Goal: Information Seeking & Learning: Learn about a topic

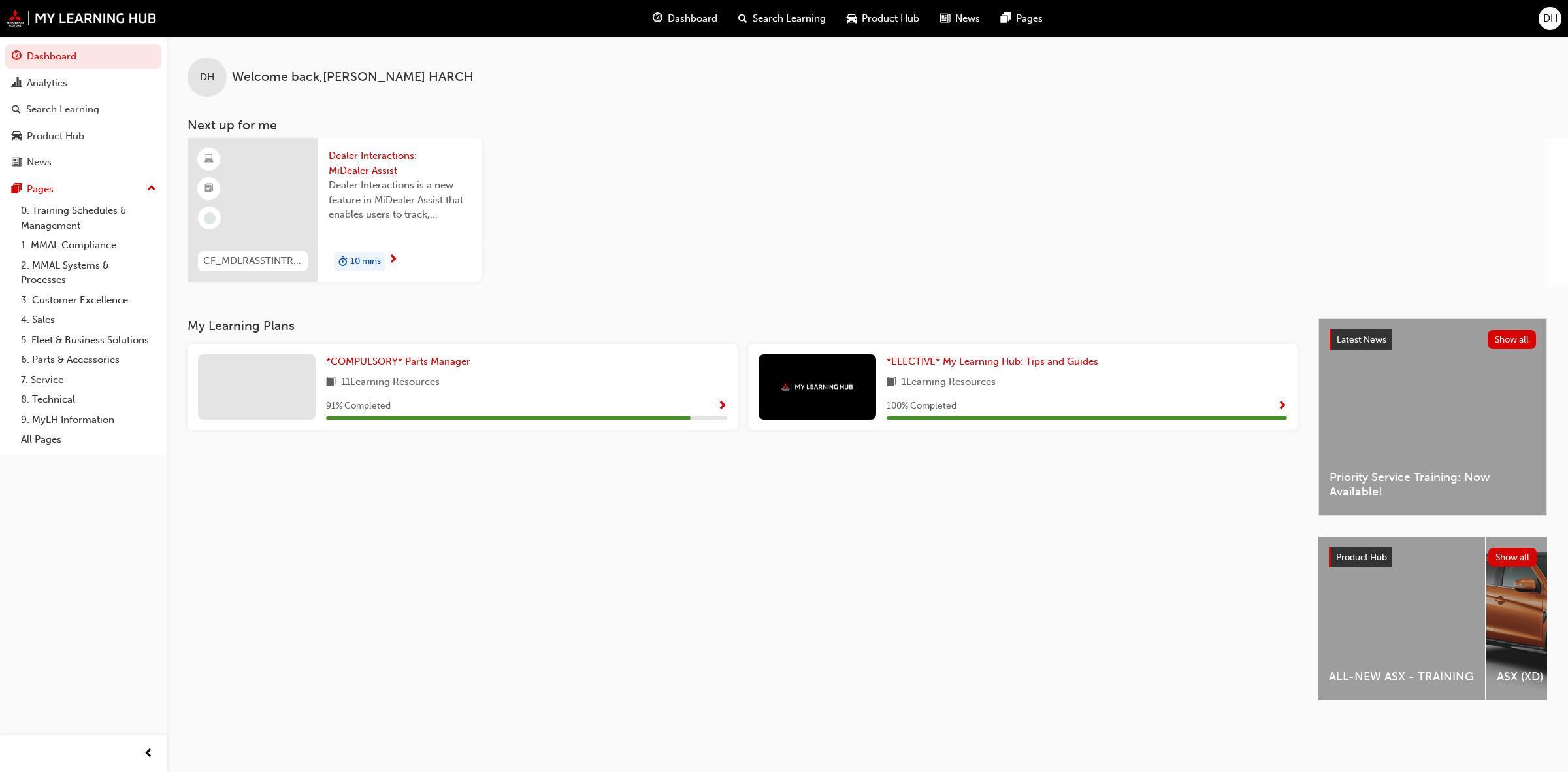
click at [366, 258] on span "10 mins" at bounding box center [365, 262] width 30 height 15
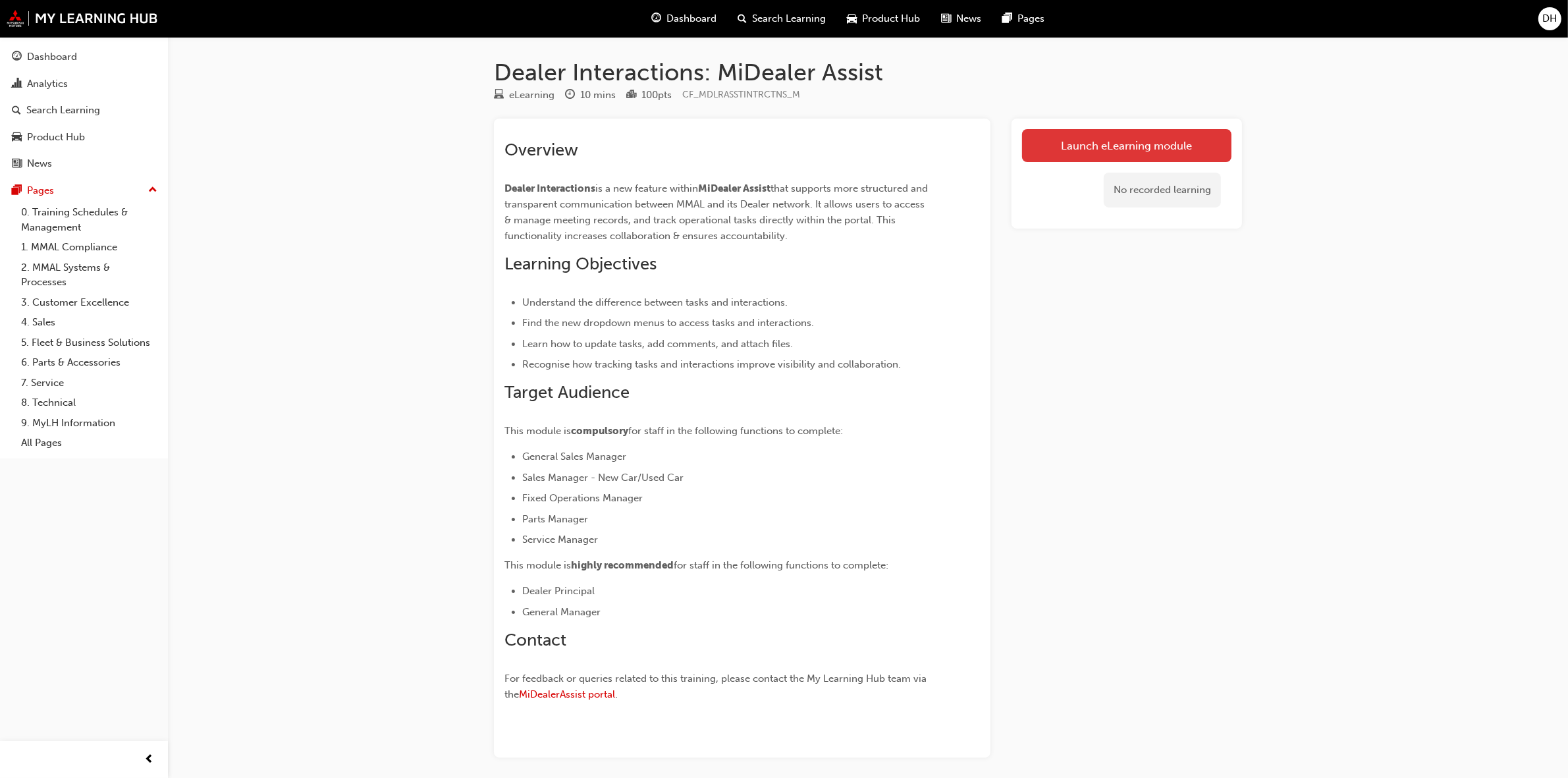
click at [1122, 141] on link "Launch eLearning module" at bounding box center [1126, 145] width 209 height 33
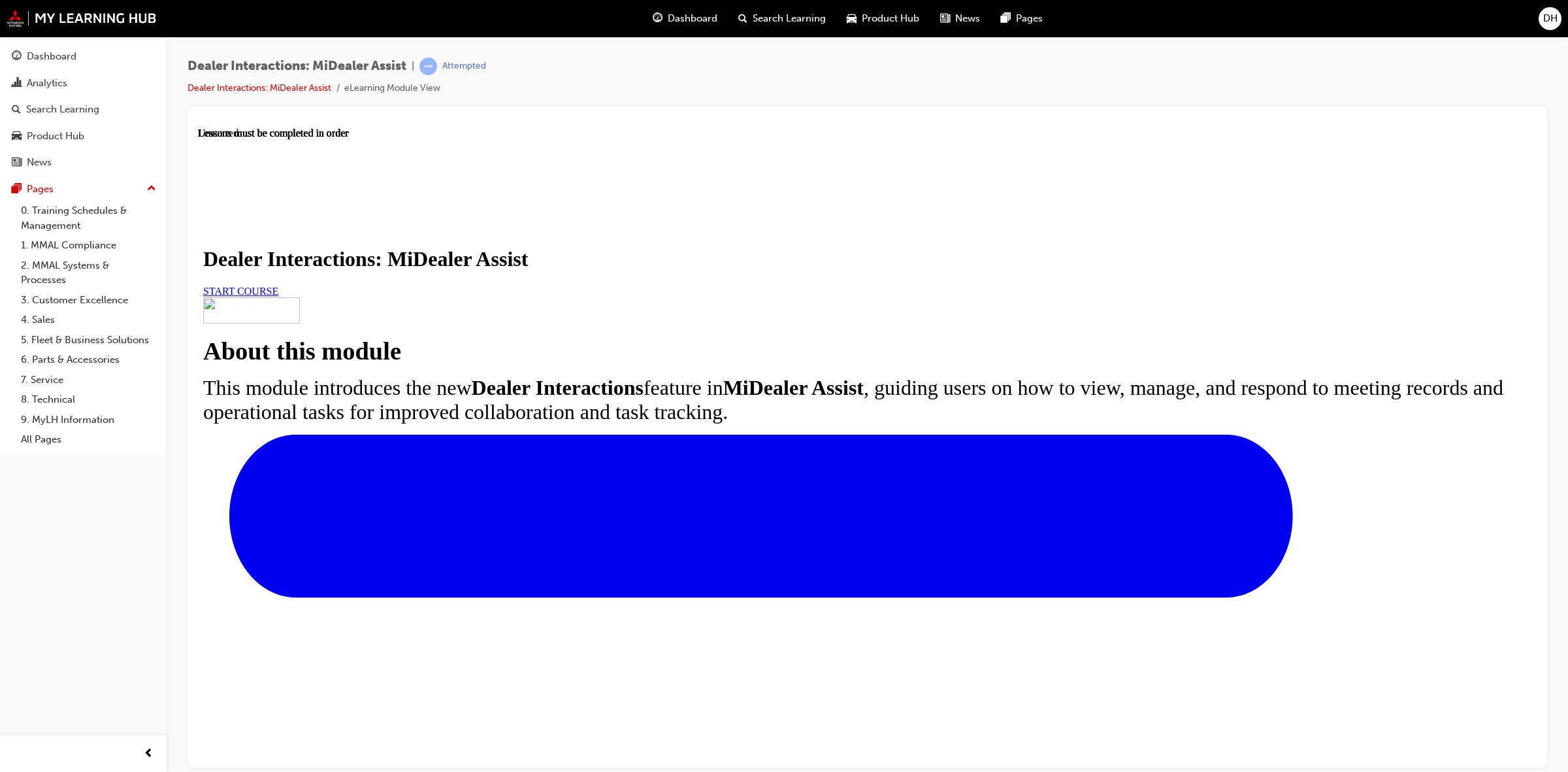
click at [278, 296] on span "START COURSE" at bounding box center [241, 290] width 75 height 11
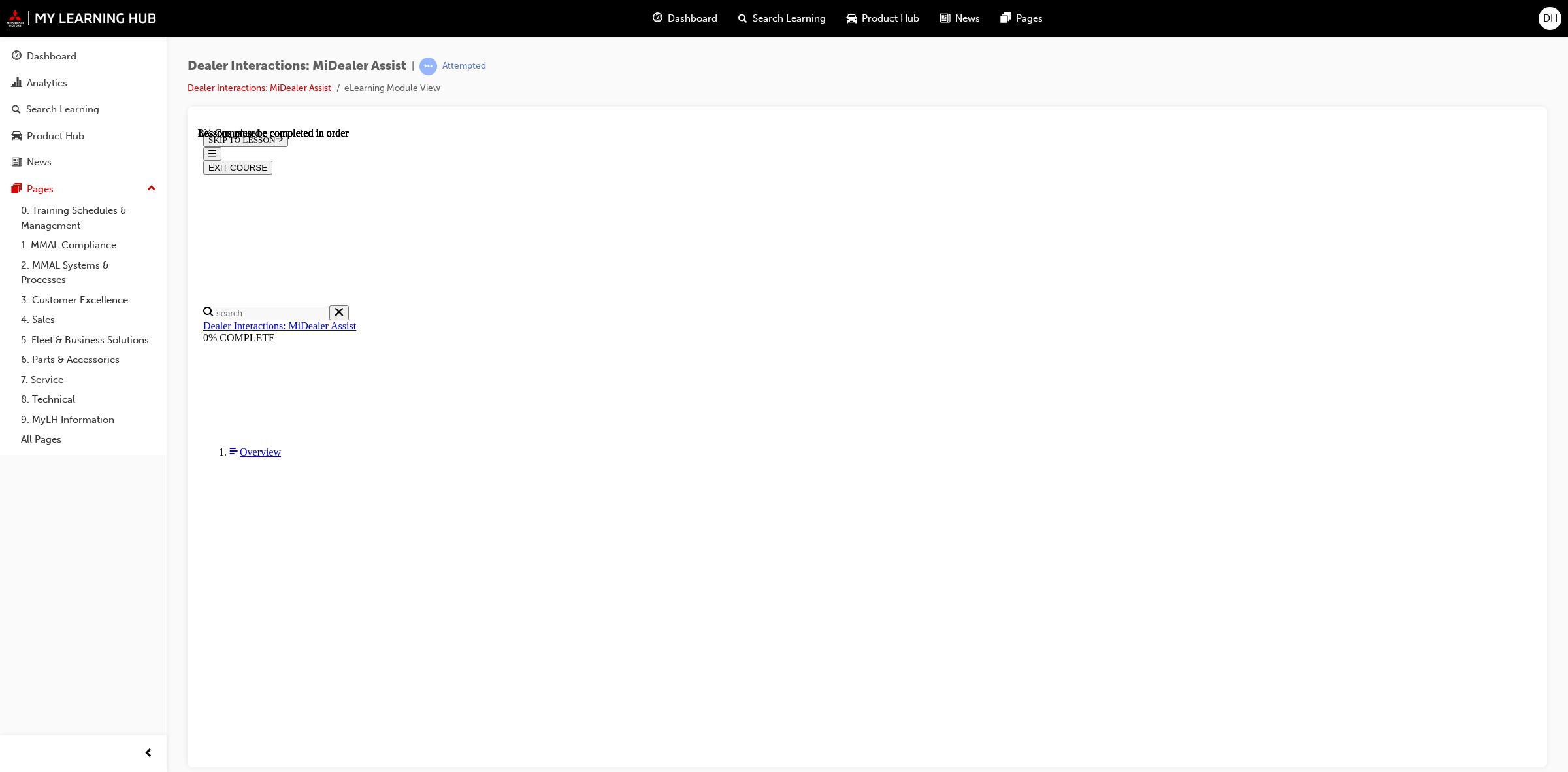
scroll to position [153, 0]
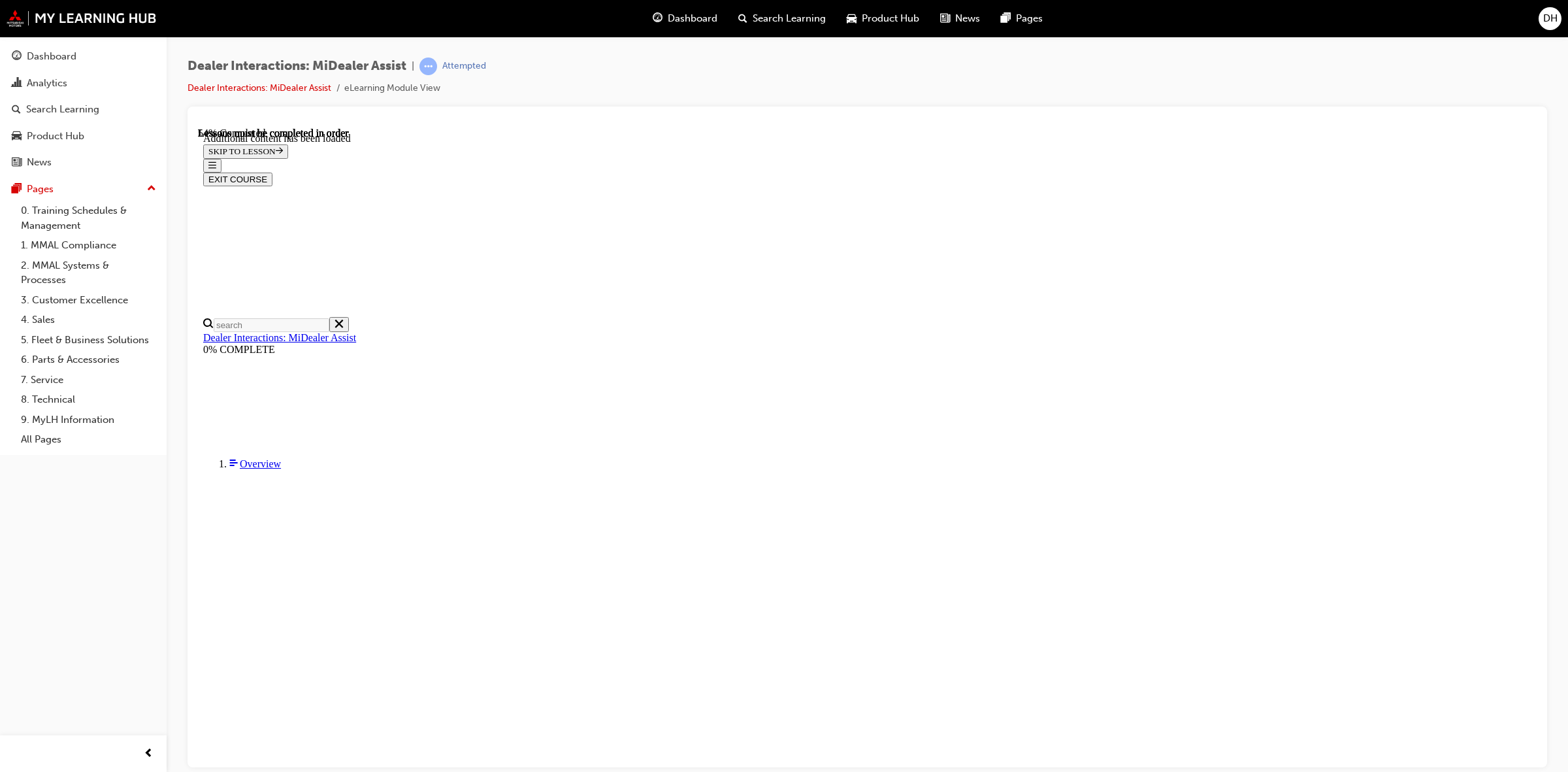
scroll to position [2372, 0]
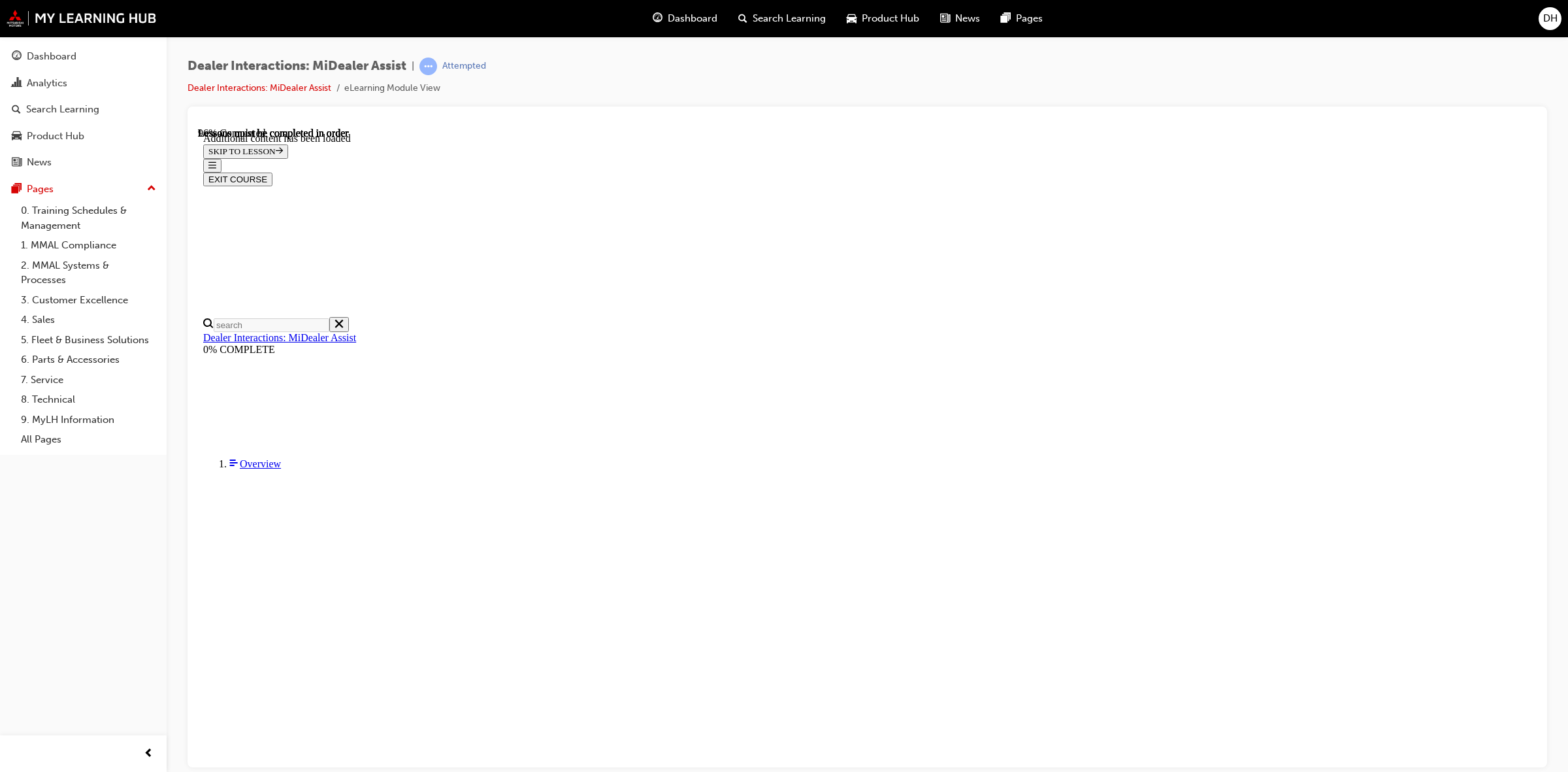
scroll to position [3941, 0]
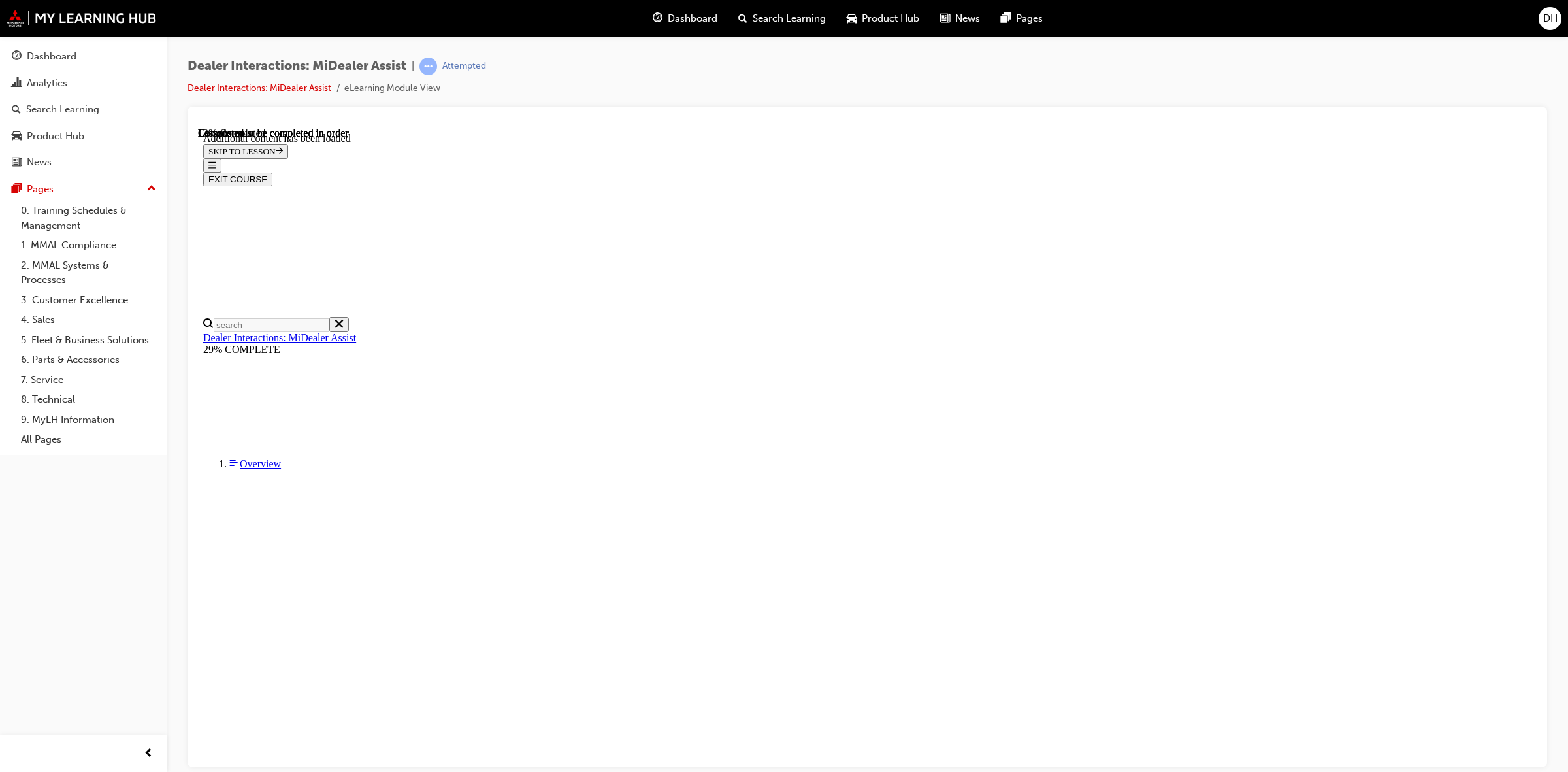
scroll to position [367, 0]
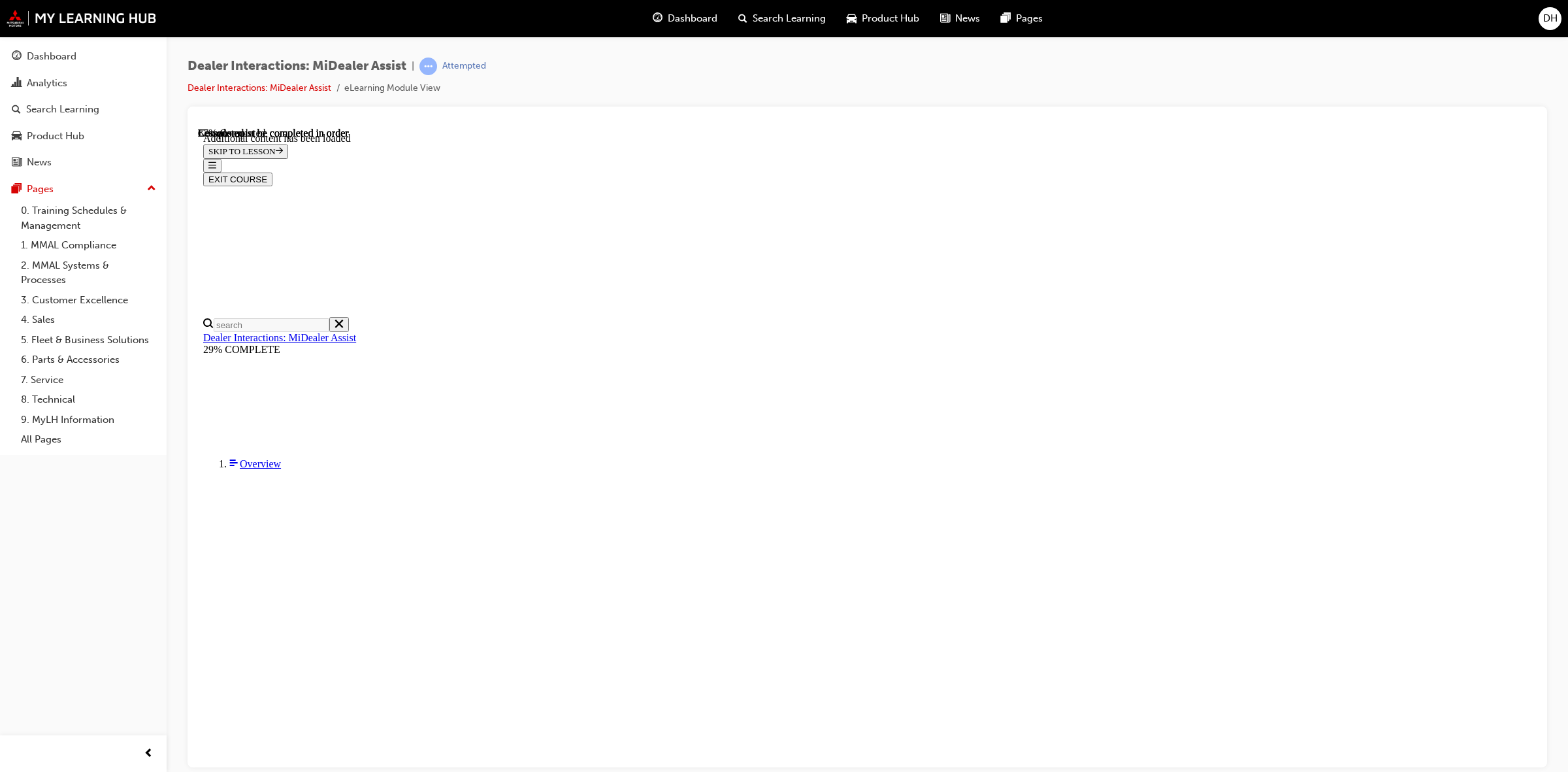
scroll to position [2651, 0]
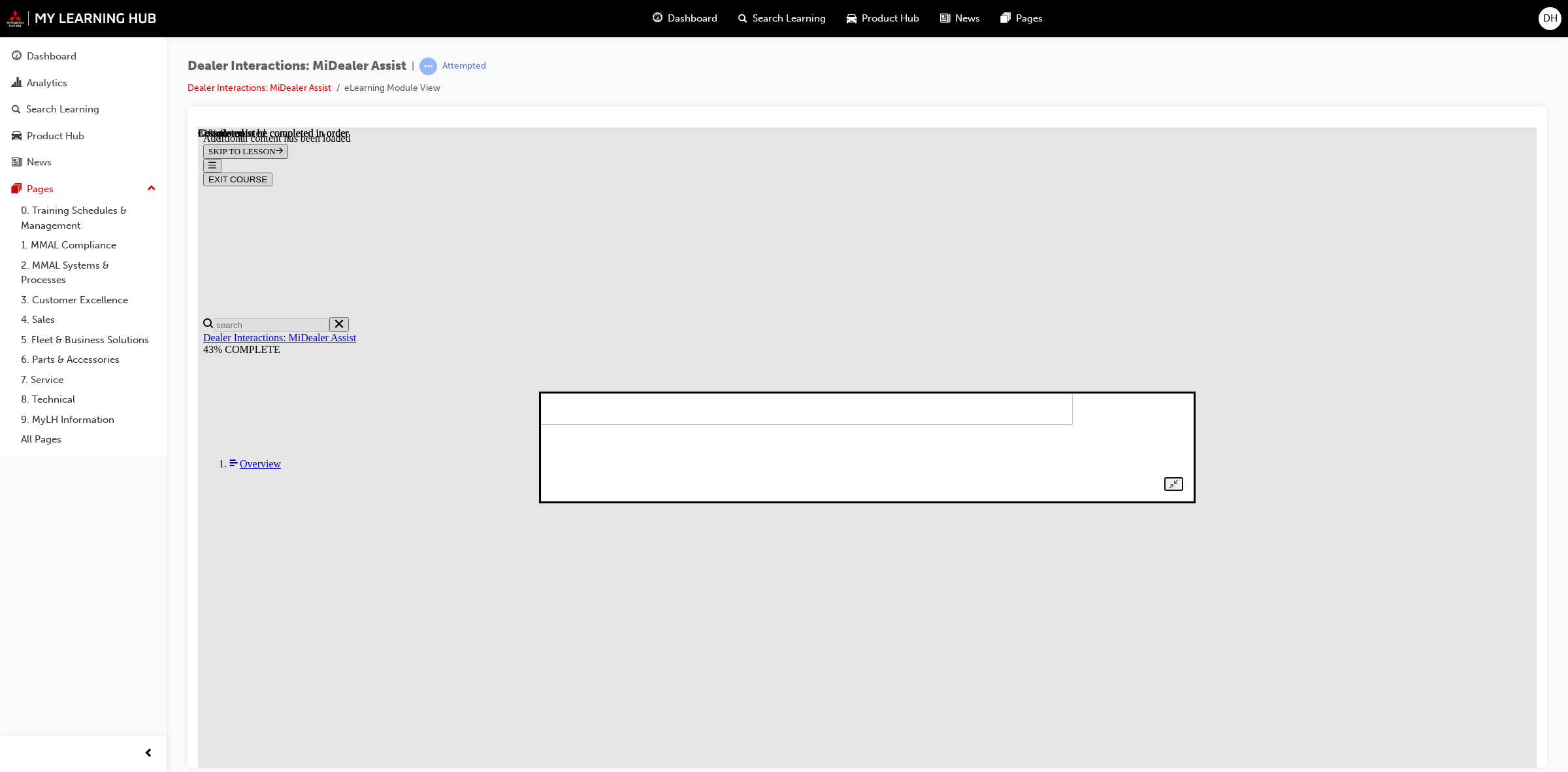
click at [1073, 425] on img at bounding box center [766, 382] width 613 height 84
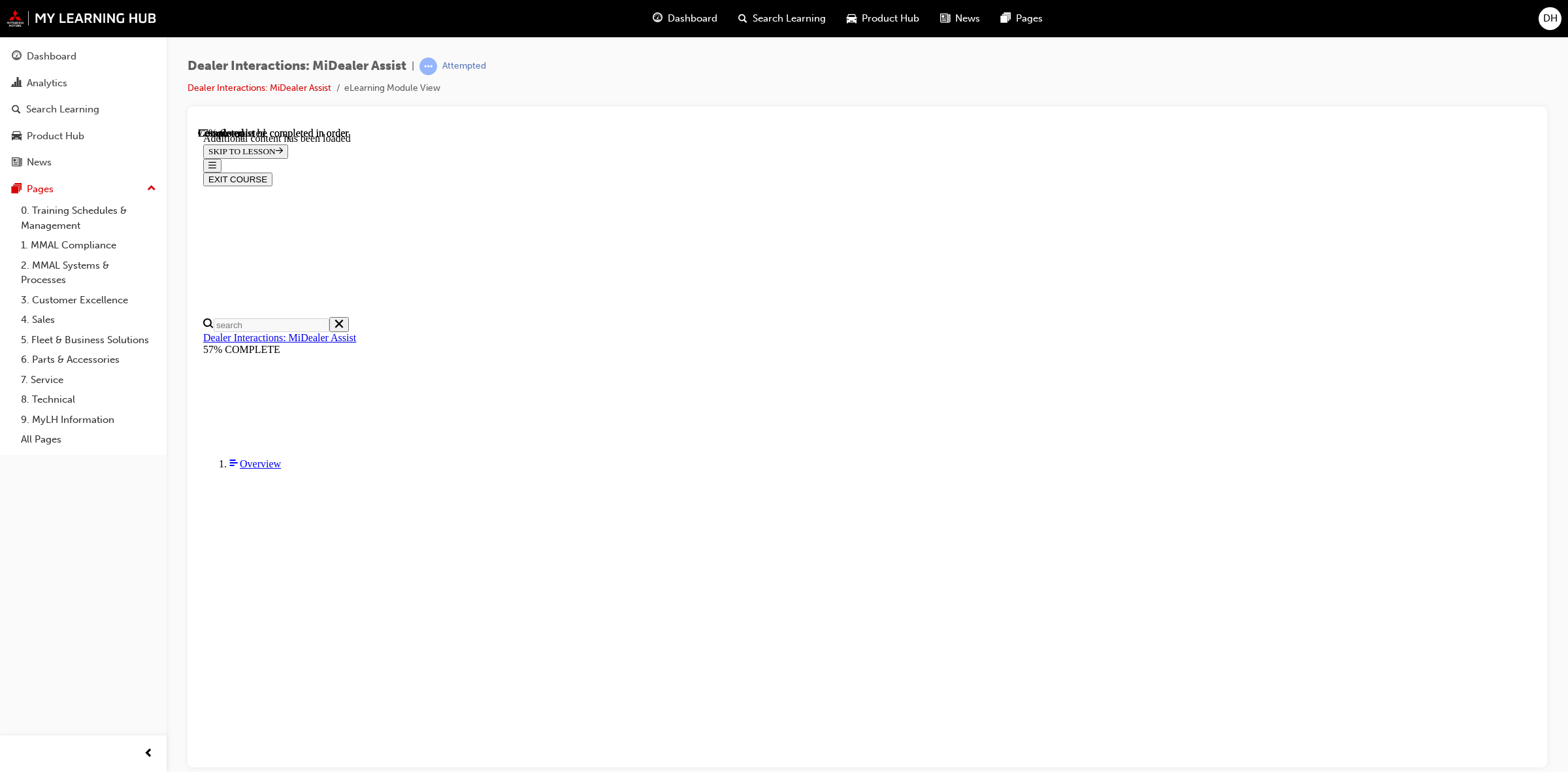
scroll to position [1503, 0]
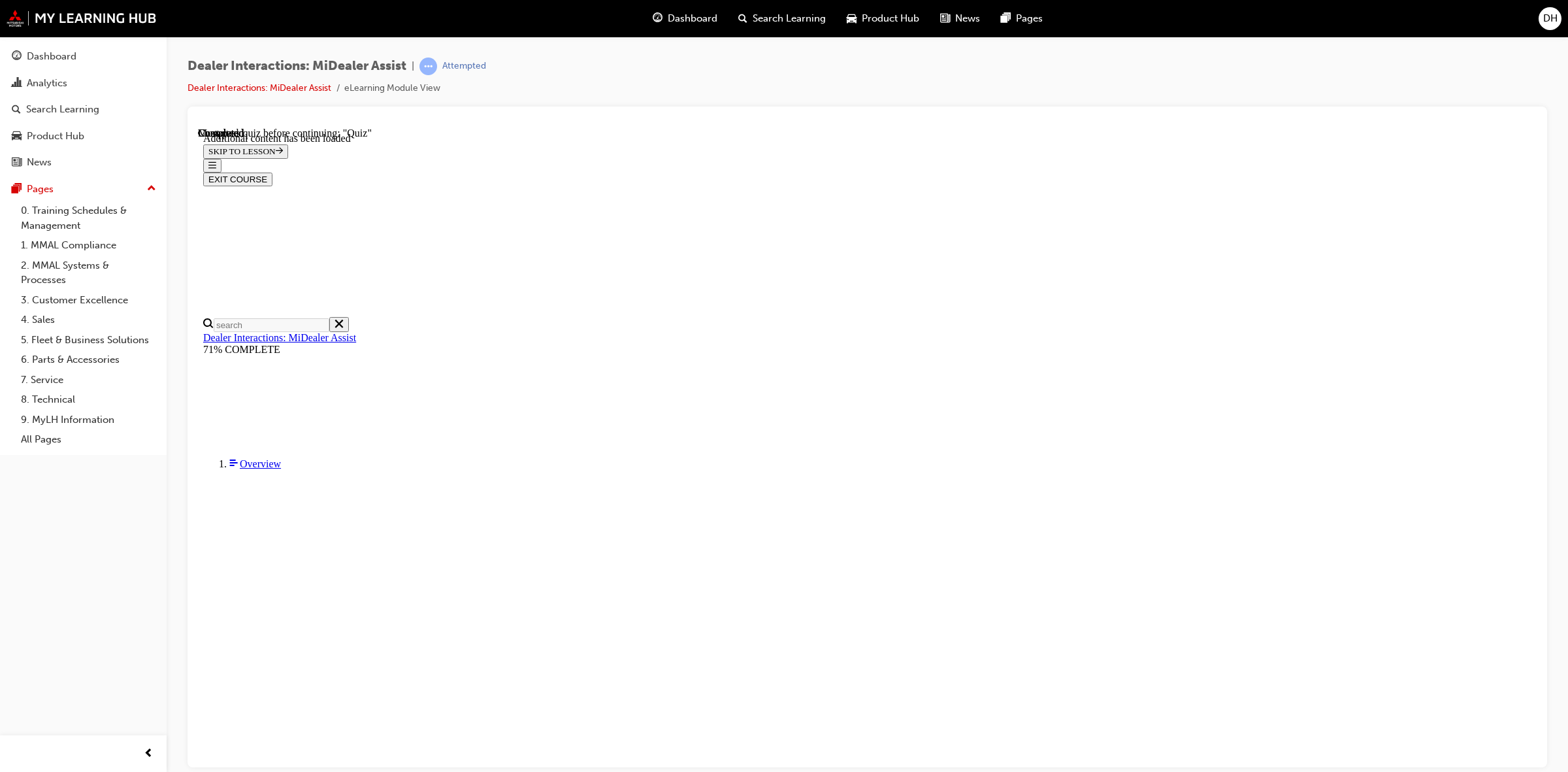
radio input "true"
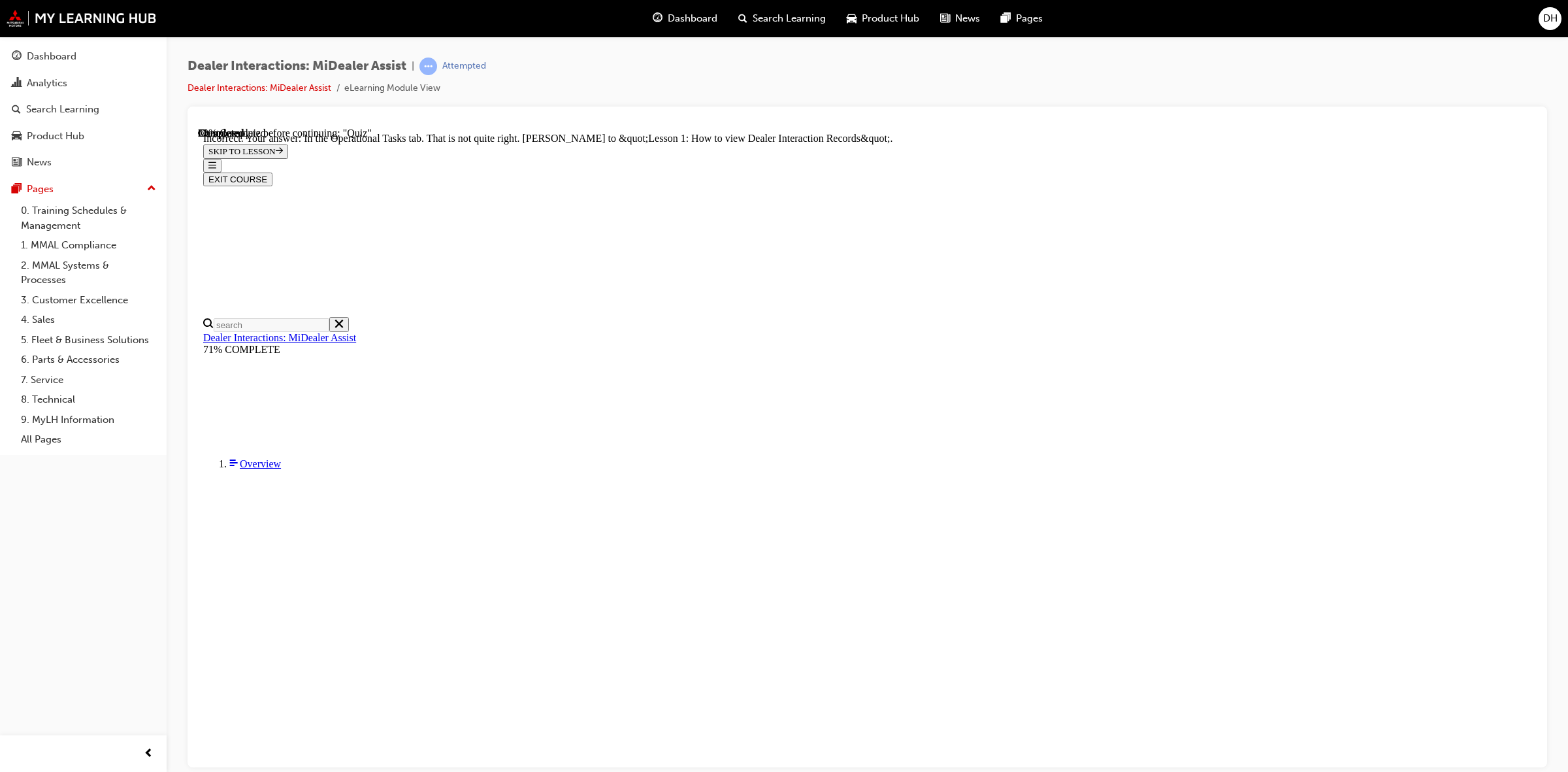
scroll to position [160, 0]
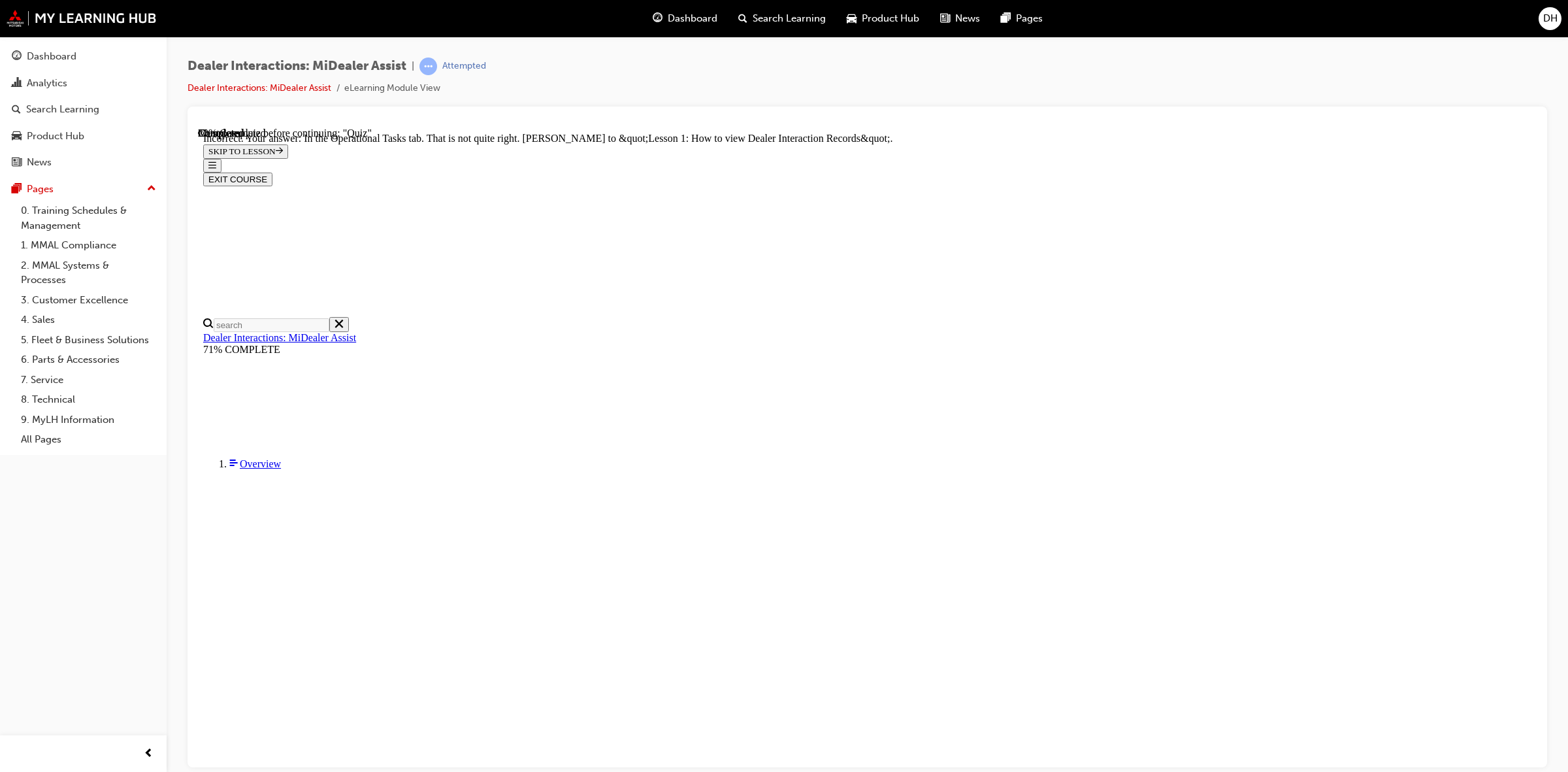
radio input "true"
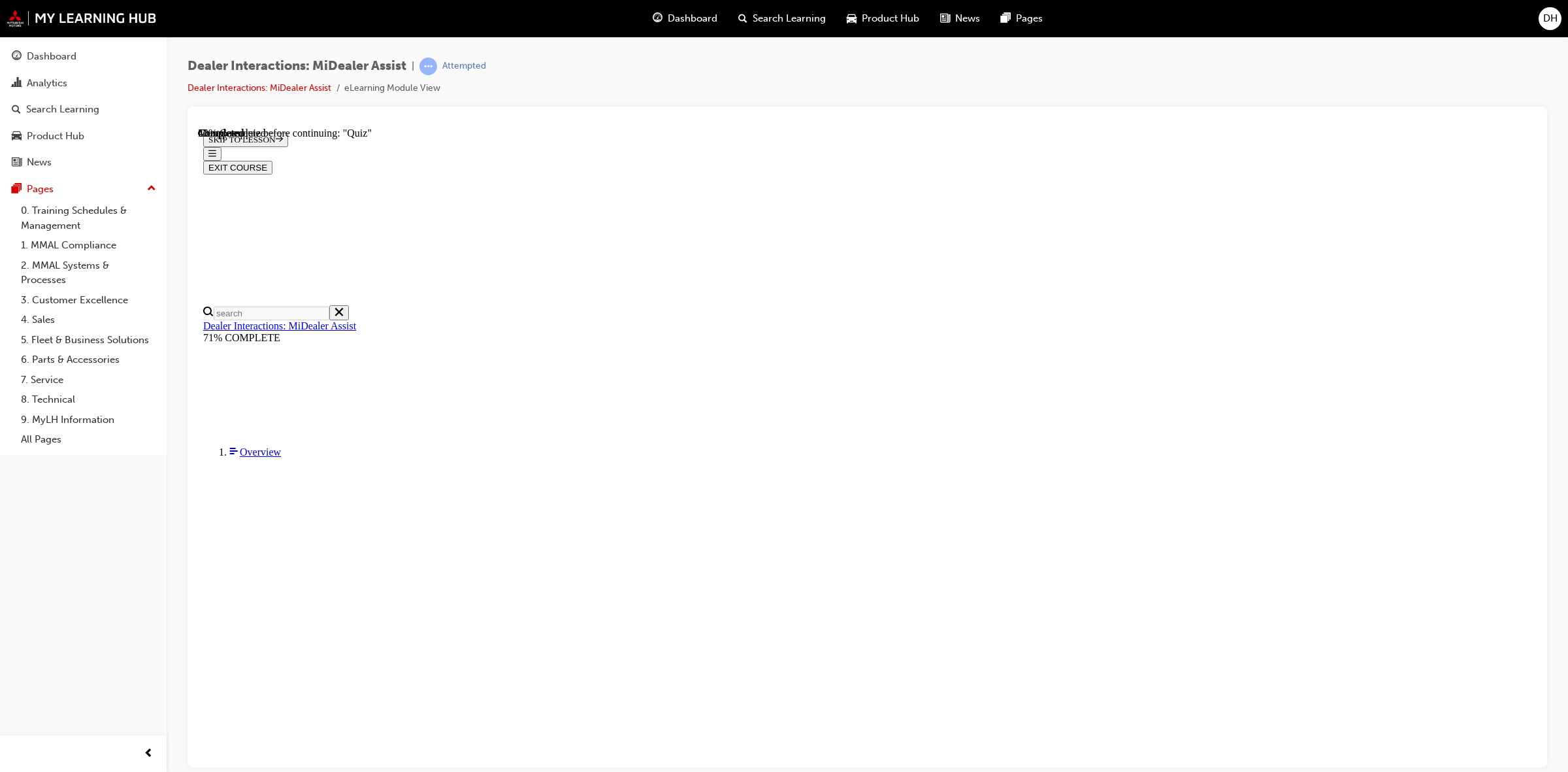
scroll to position [44, 0]
radio input "true"
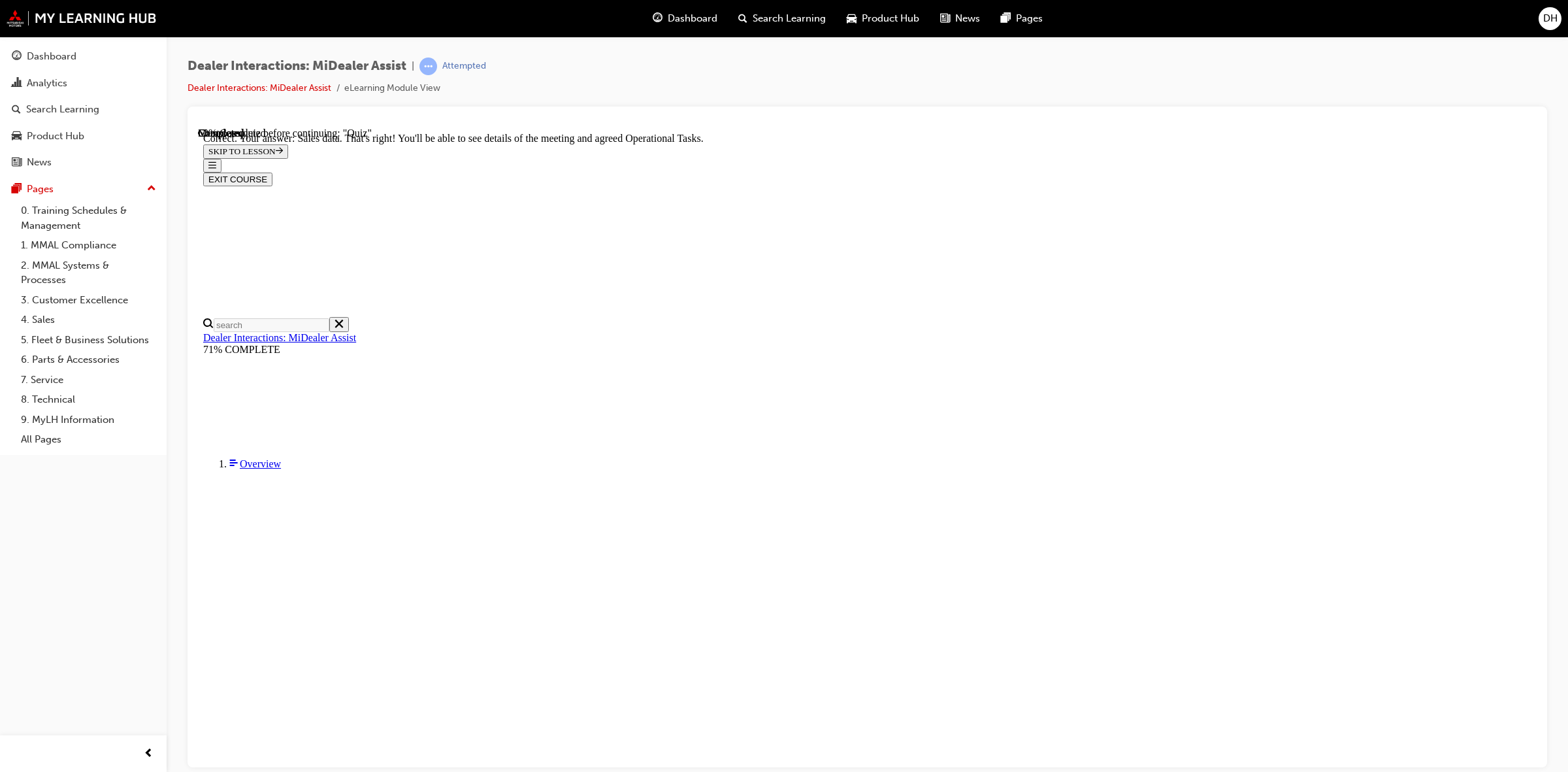
scroll to position [160, 0]
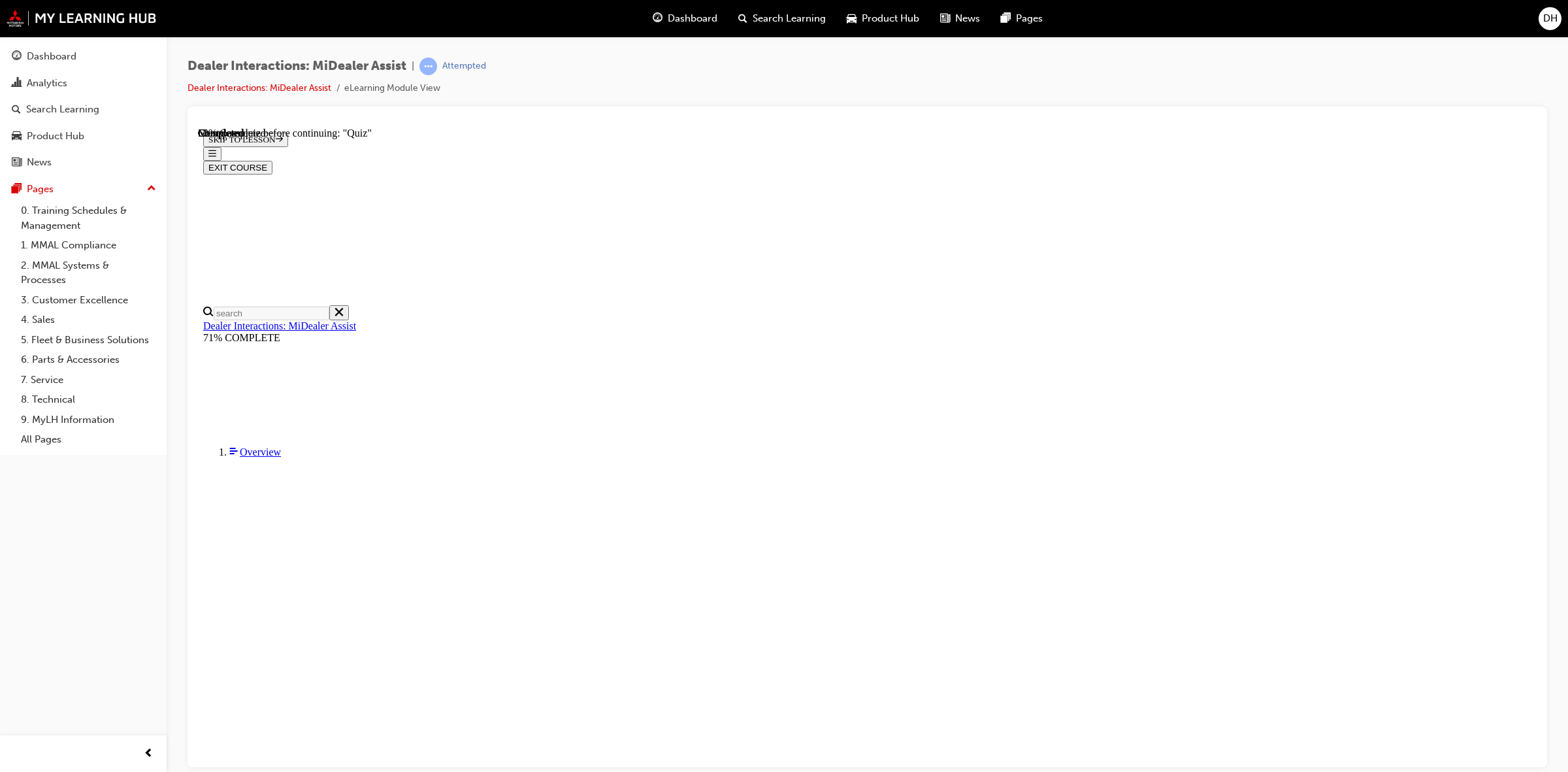
scroll to position [44, 0]
radio input "true"
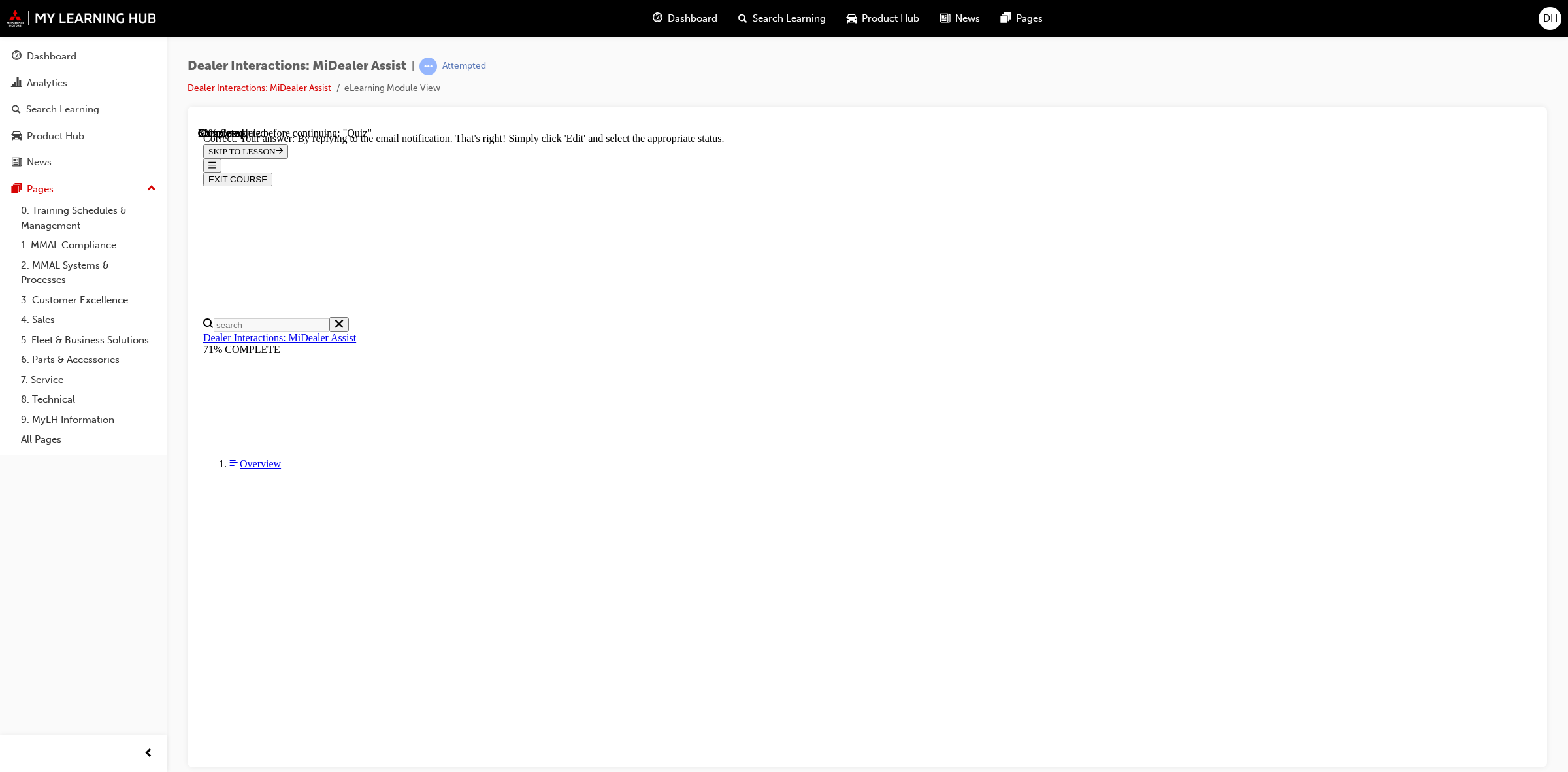
scroll to position [165, 0]
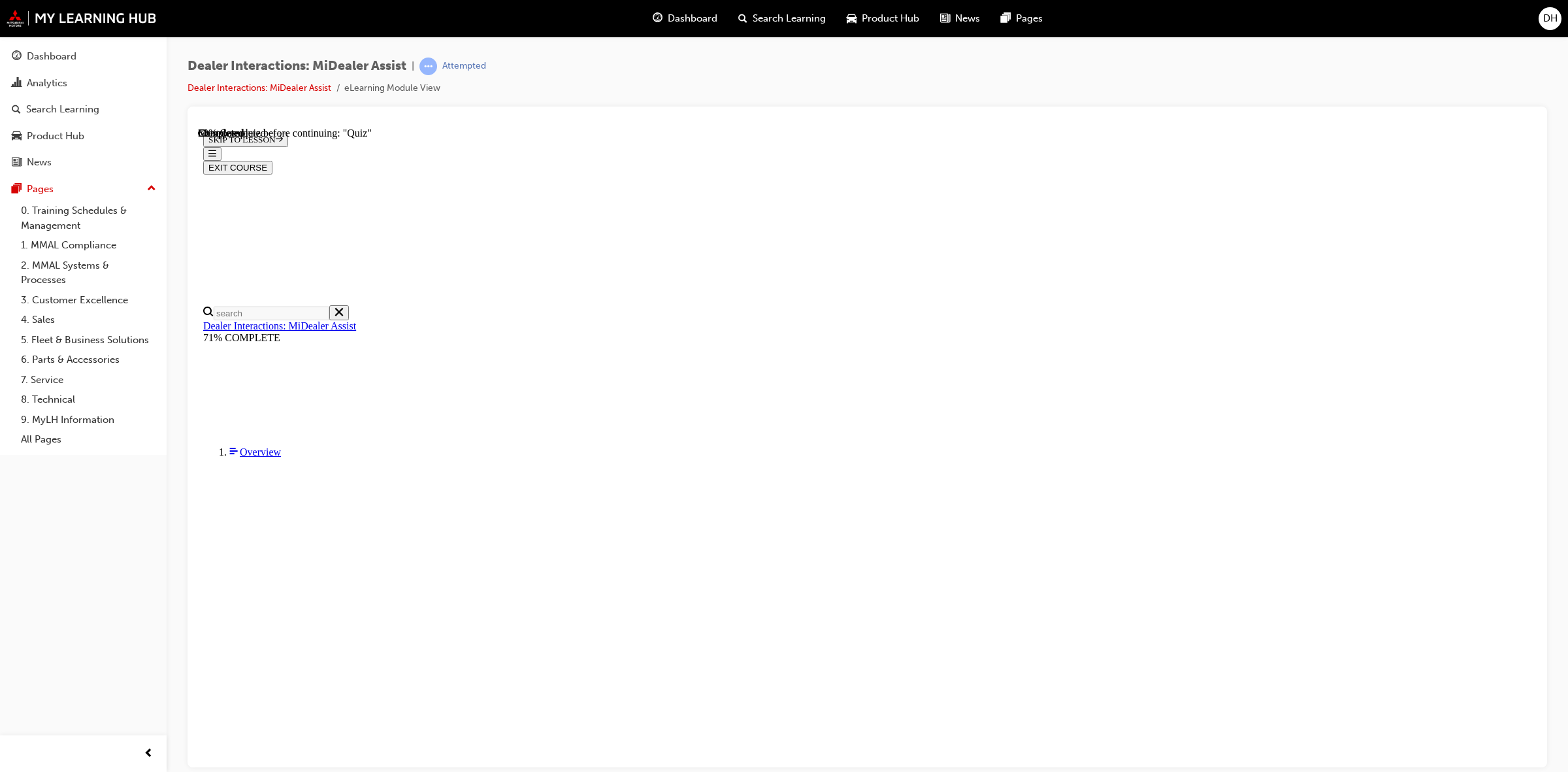
radio input "true"
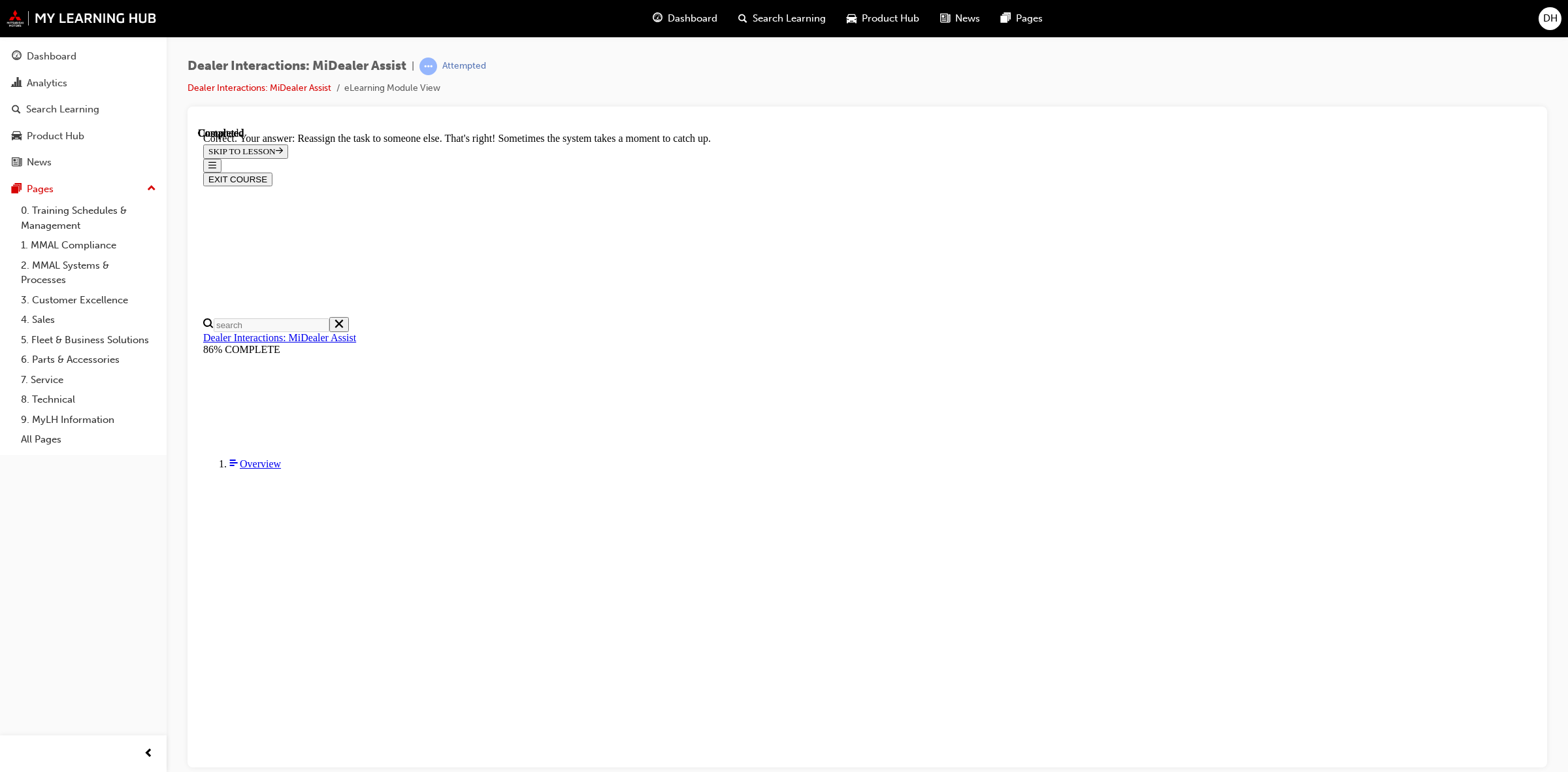
scroll to position [171, 0]
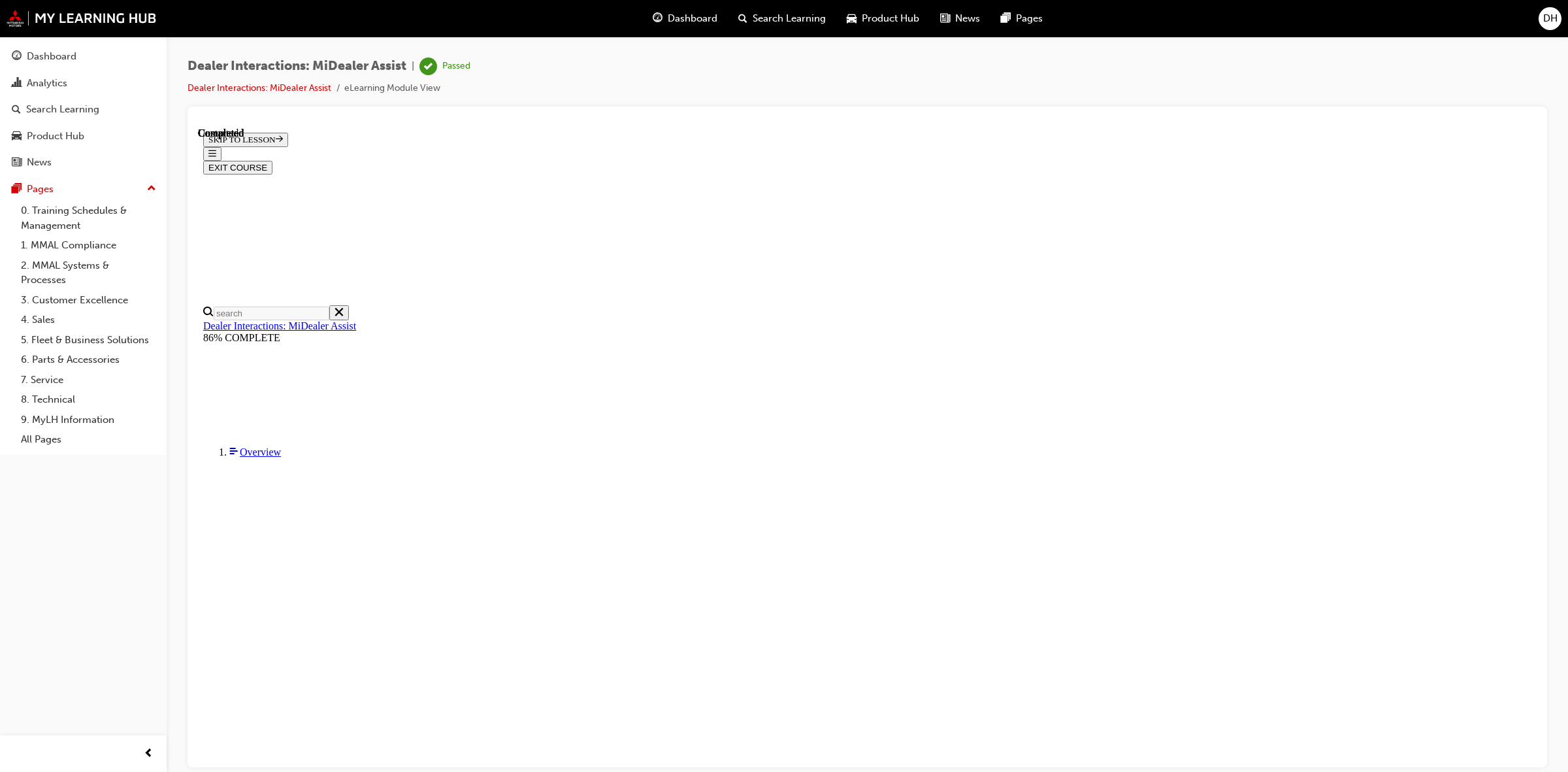
scroll to position [72, 0]
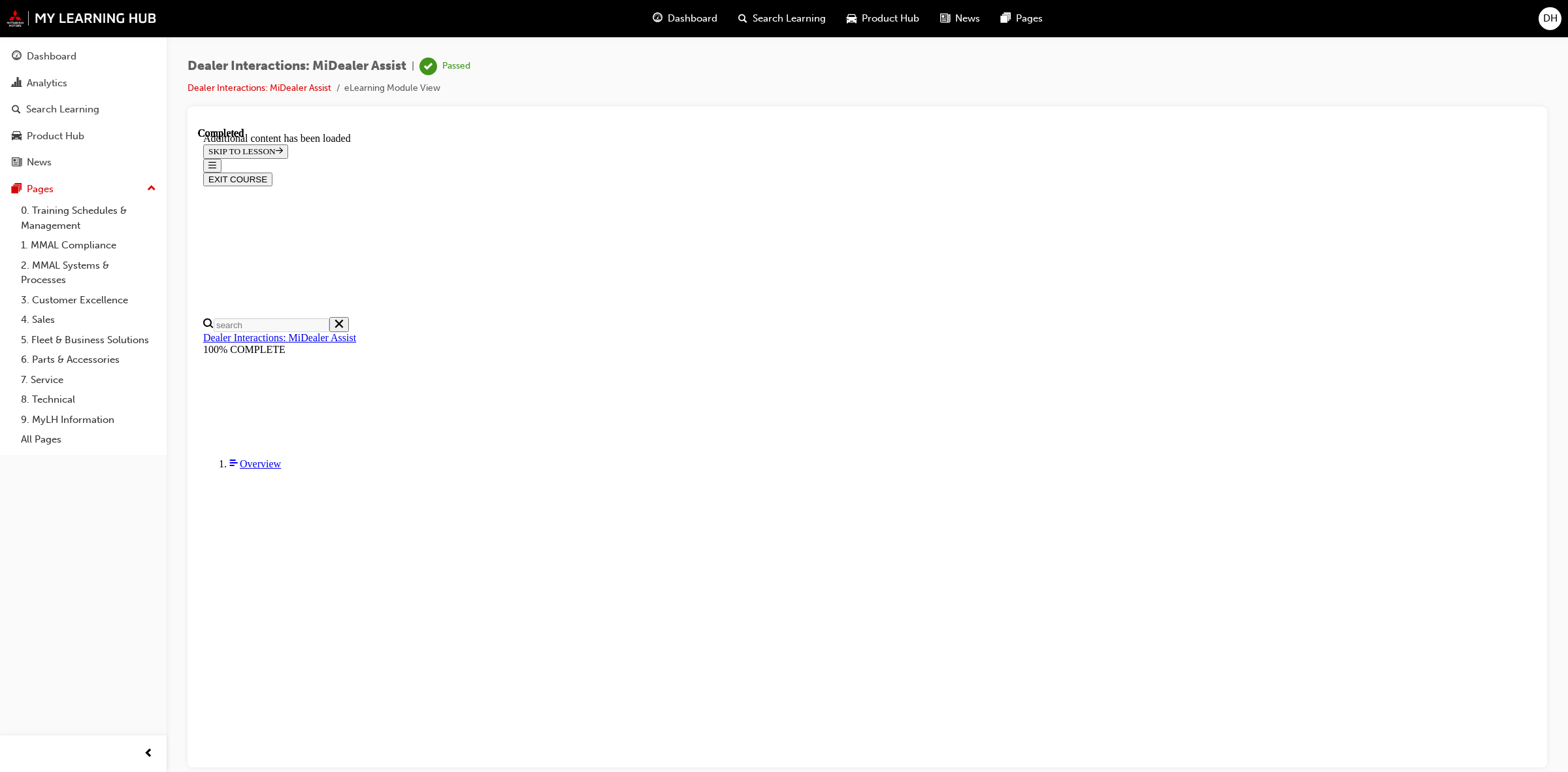
click at [273, 172] on button "EXIT COURSE" at bounding box center [237, 178] width 69 height 14
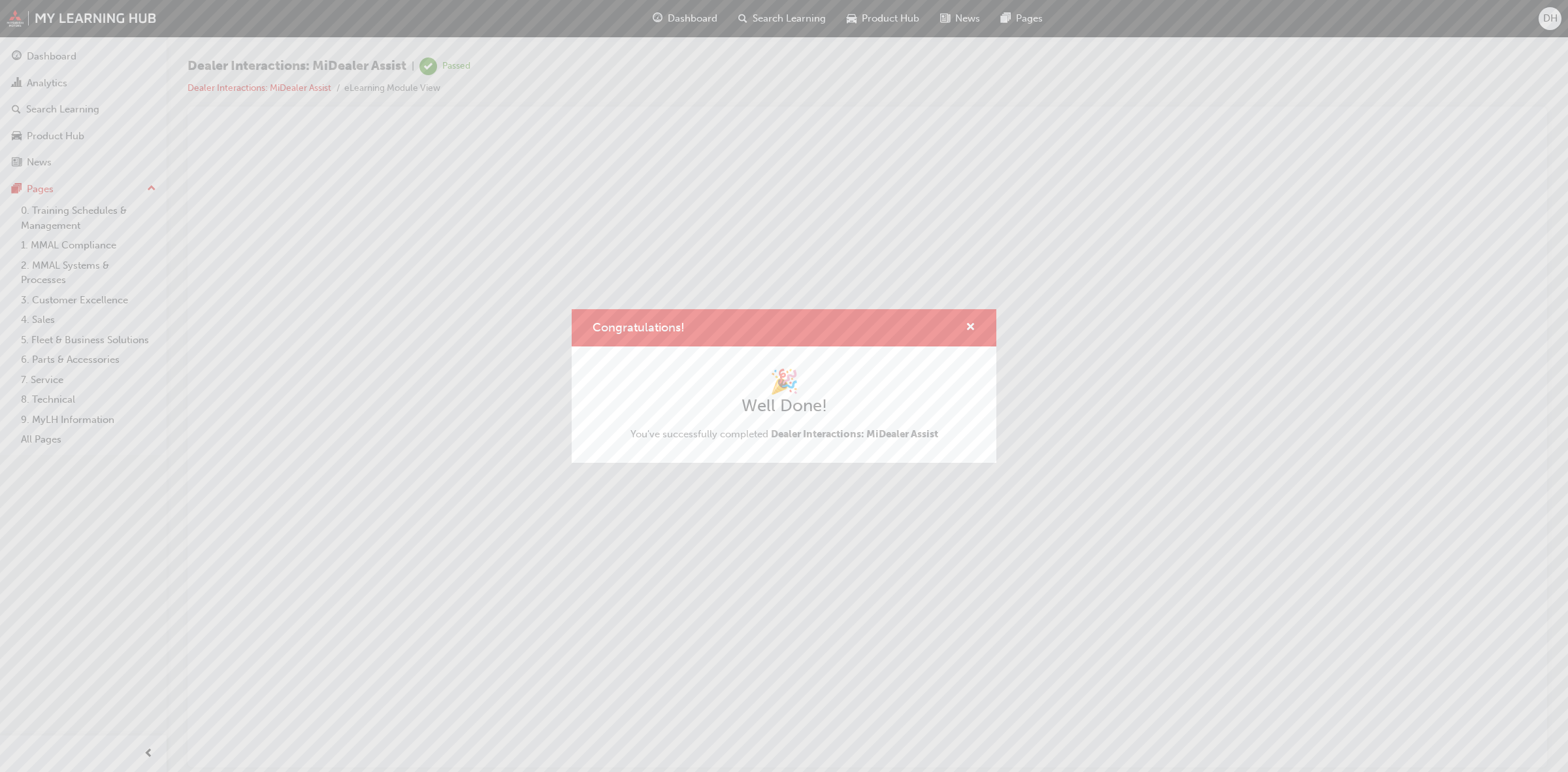
scroll to position [0, 0]
click at [973, 325] on span "cross-icon" at bounding box center [970, 328] width 10 height 12
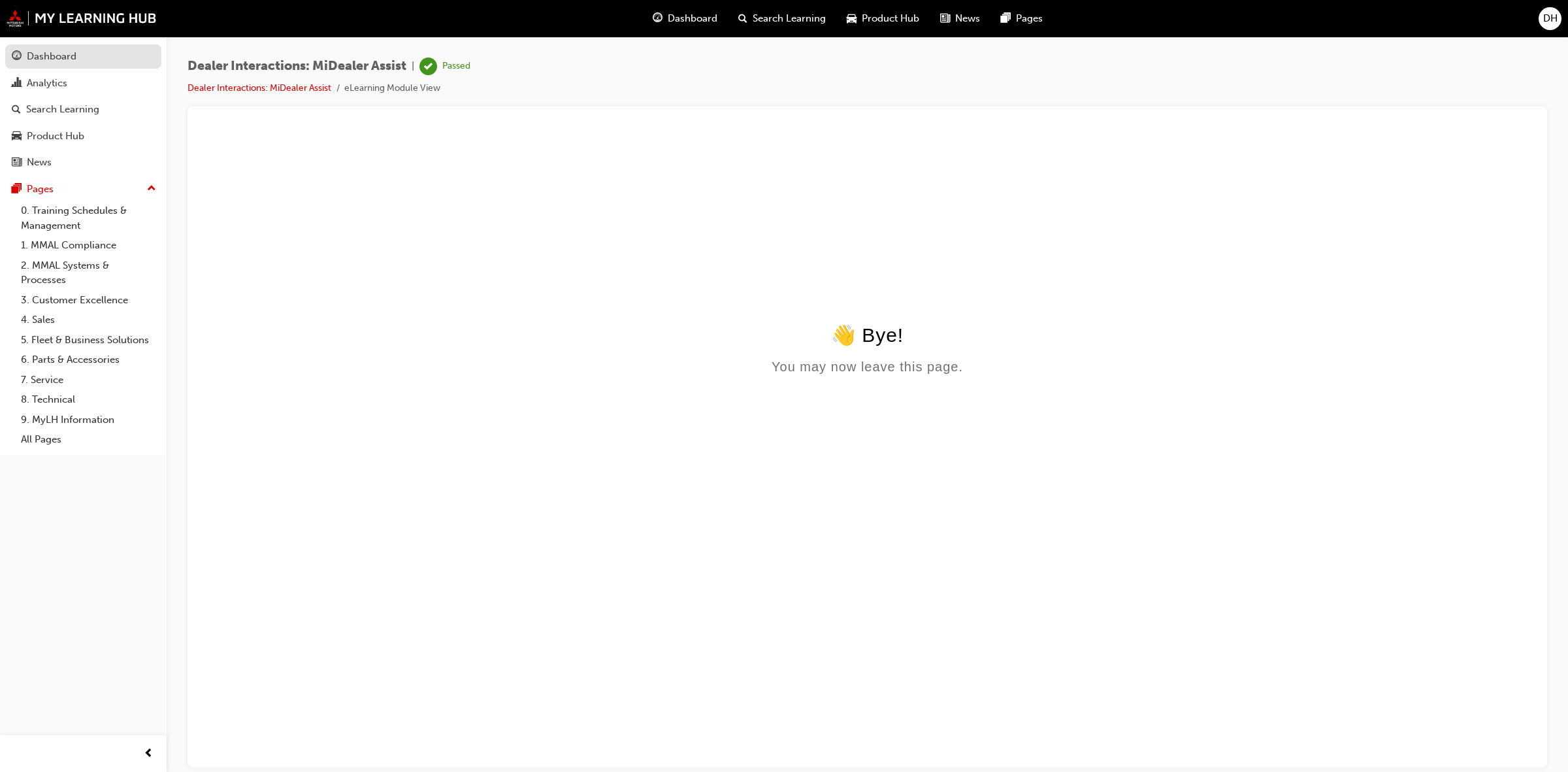
click at [48, 56] on div "Dashboard" at bounding box center [51, 56] width 50 height 15
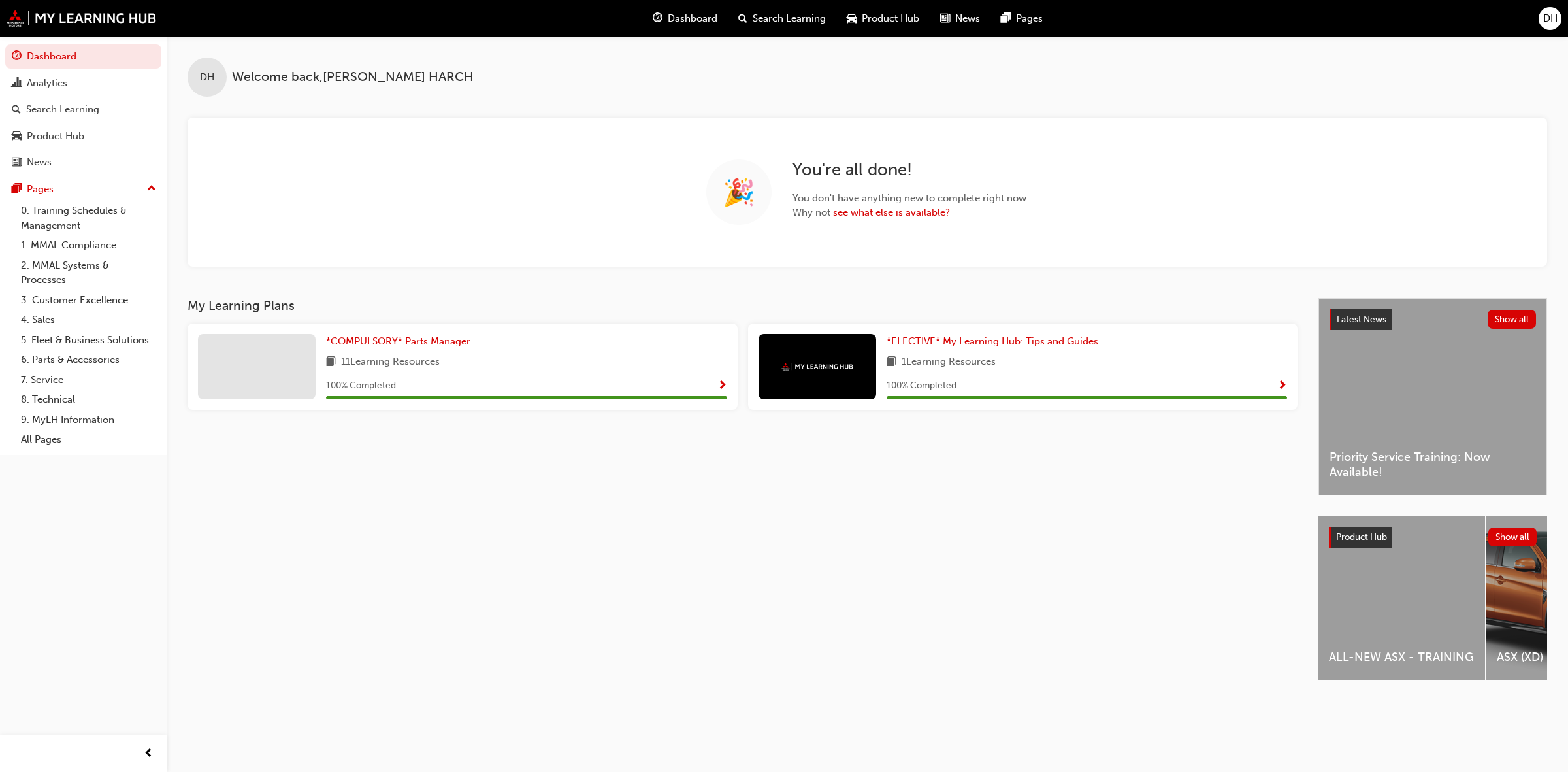
click at [1553, 24] on span "DH" at bounding box center [1551, 18] width 15 height 15
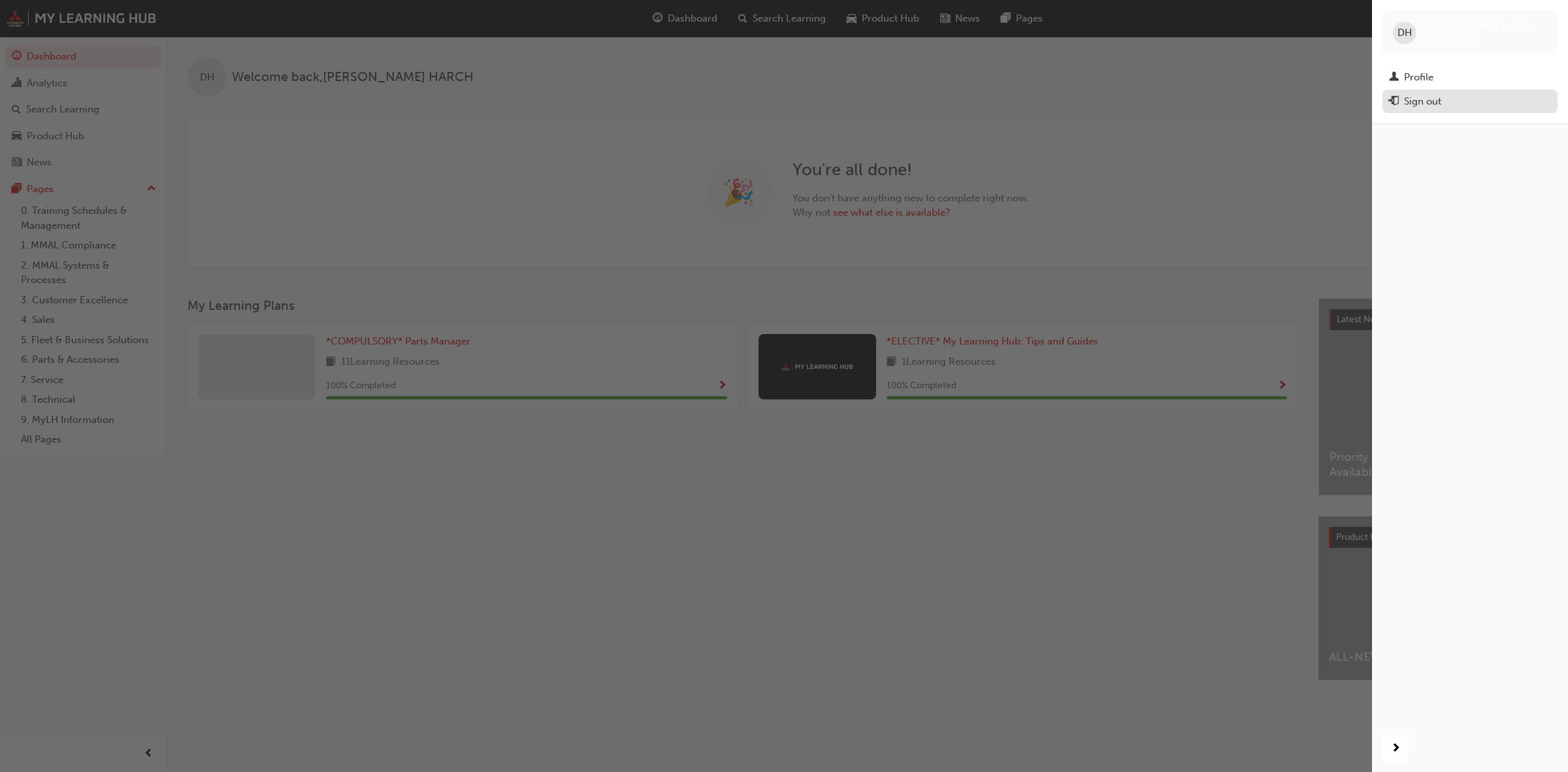
click at [1413, 98] on div "Sign out" at bounding box center [1423, 101] width 38 height 15
